Goal: Task Accomplishment & Management: Manage account settings

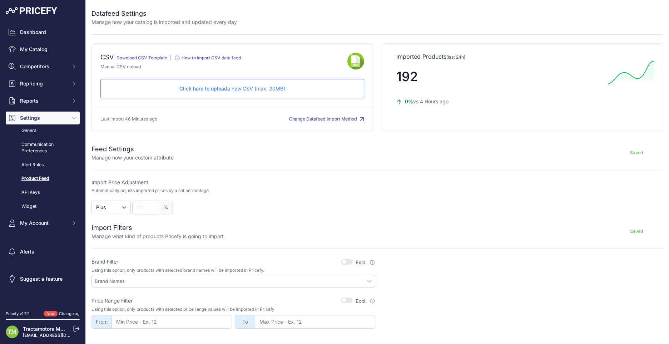
click at [297, 119] on button "Change Datafeed Import Method" at bounding box center [326, 119] width 75 height 7
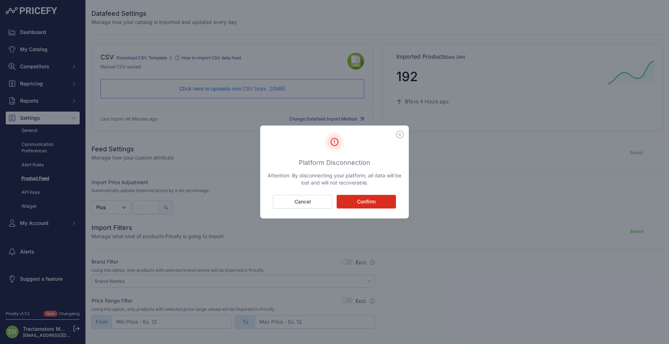
click at [397, 134] on icon "button" at bounding box center [399, 134] width 7 height 7
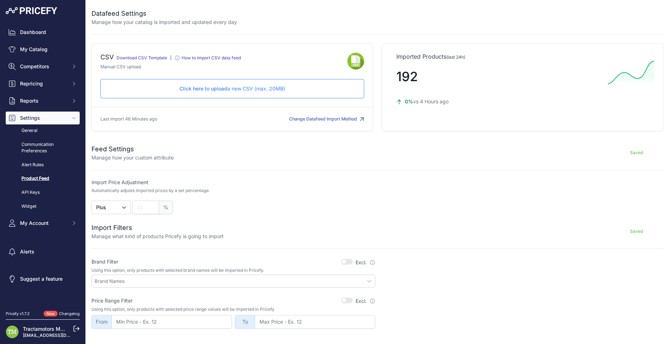
click at [133, 117] on p "Last import 46 Minutes ago" at bounding box center [128, 119] width 57 height 7
click at [25, 30] on link "Dashboard" at bounding box center [43, 32] width 74 height 13
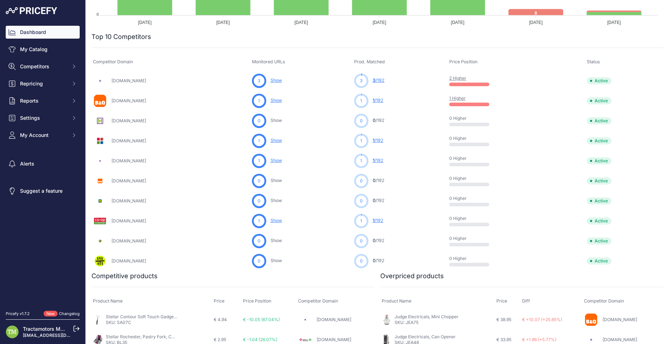
scroll to position [214, 0]
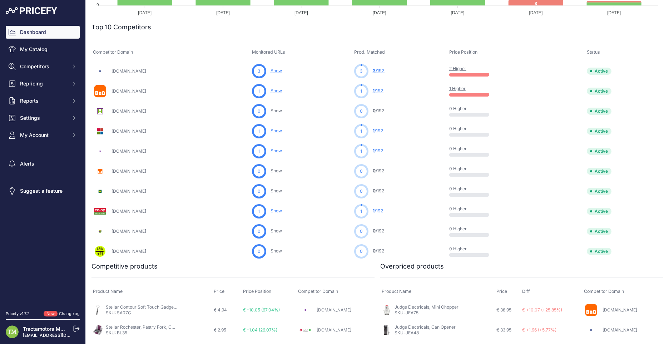
click at [61, 280] on nav "Dashboard My Catalog Competitors Competitors Monitored URLs MAP infringements R…" at bounding box center [43, 164] width 74 height 276
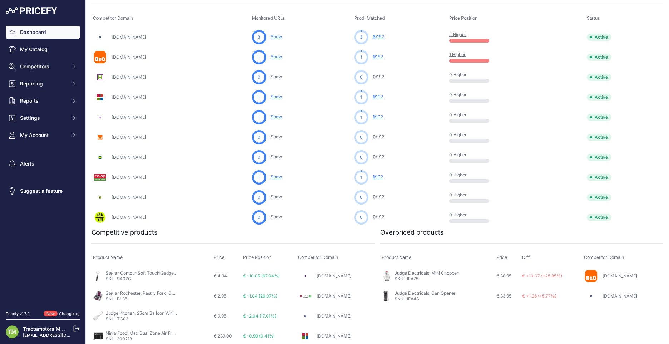
scroll to position [251, 0]
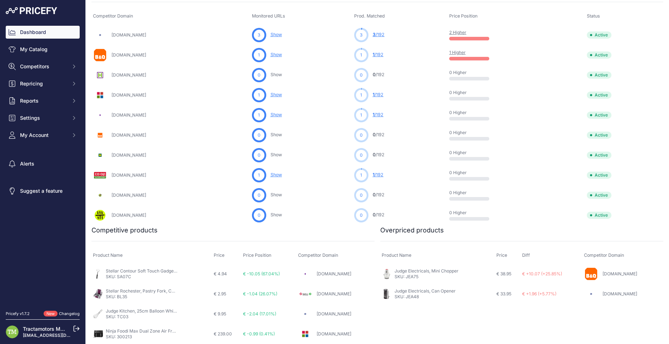
click at [143, 303] on tbody "Stellar Contour Soft Touch Gadgets, Bottle Opener SKU: SA07C € 4.94 € -10.05 (6…" at bounding box center [232, 304] width 283 height 80
click at [458, 312] on div "You are not connected to the internet. Overpriced products" at bounding box center [520, 284] width 286 height 119
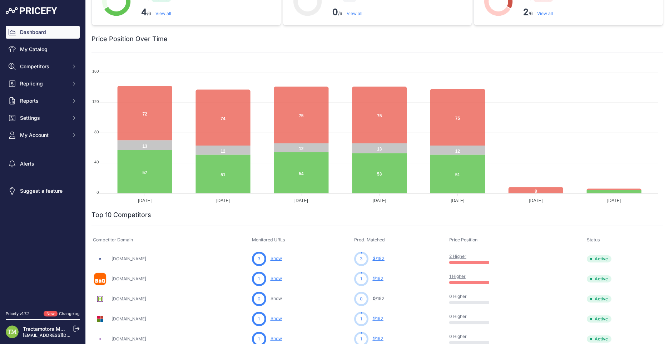
scroll to position [0, 0]
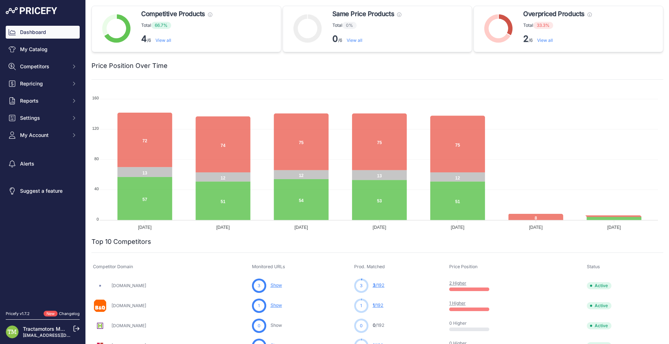
click at [545, 41] on link "View all" at bounding box center [545, 40] width 16 height 5
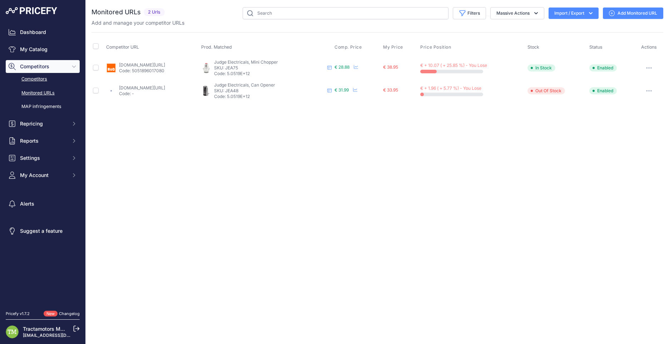
click at [46, 79] on link "Competitors" at bounding box center [43, 79] width 74 height 13
click at [33, 29] on link "Dashboard" at bounding box center [43, 32] width 74 height 13
click at [38, 51] on link "My Catalog" at bounding box center [43, 49] width 74 height 13
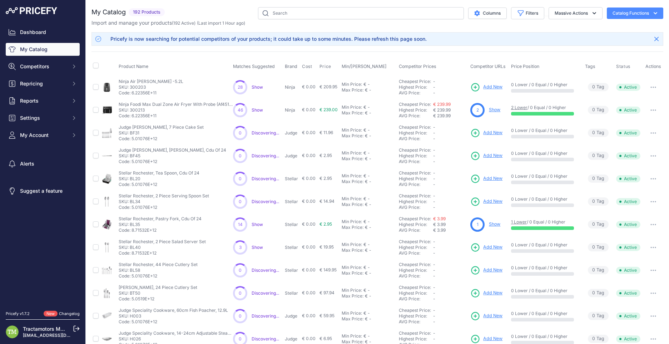
click at [494, 113] on p "Show" at bounding box center [494, 109] width 11 height 7
click at [493, 110] on link "Show" at bounding box center [494, 109] width 11 height 5
